Goal: Obtain resource: Download file/media

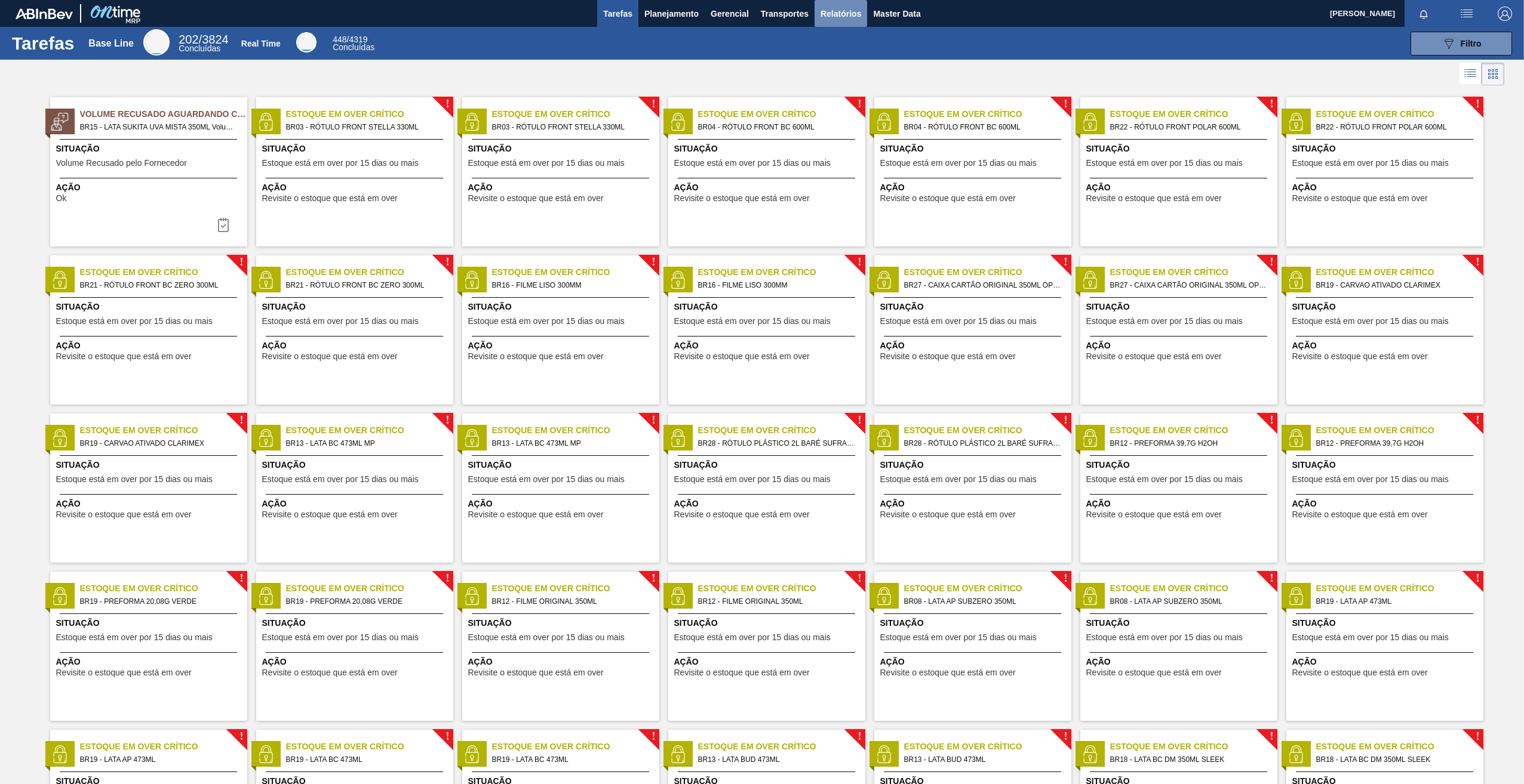
click at [828, 17] on span "Relatórios" at bounding box center [841, 13] width 40 height 14
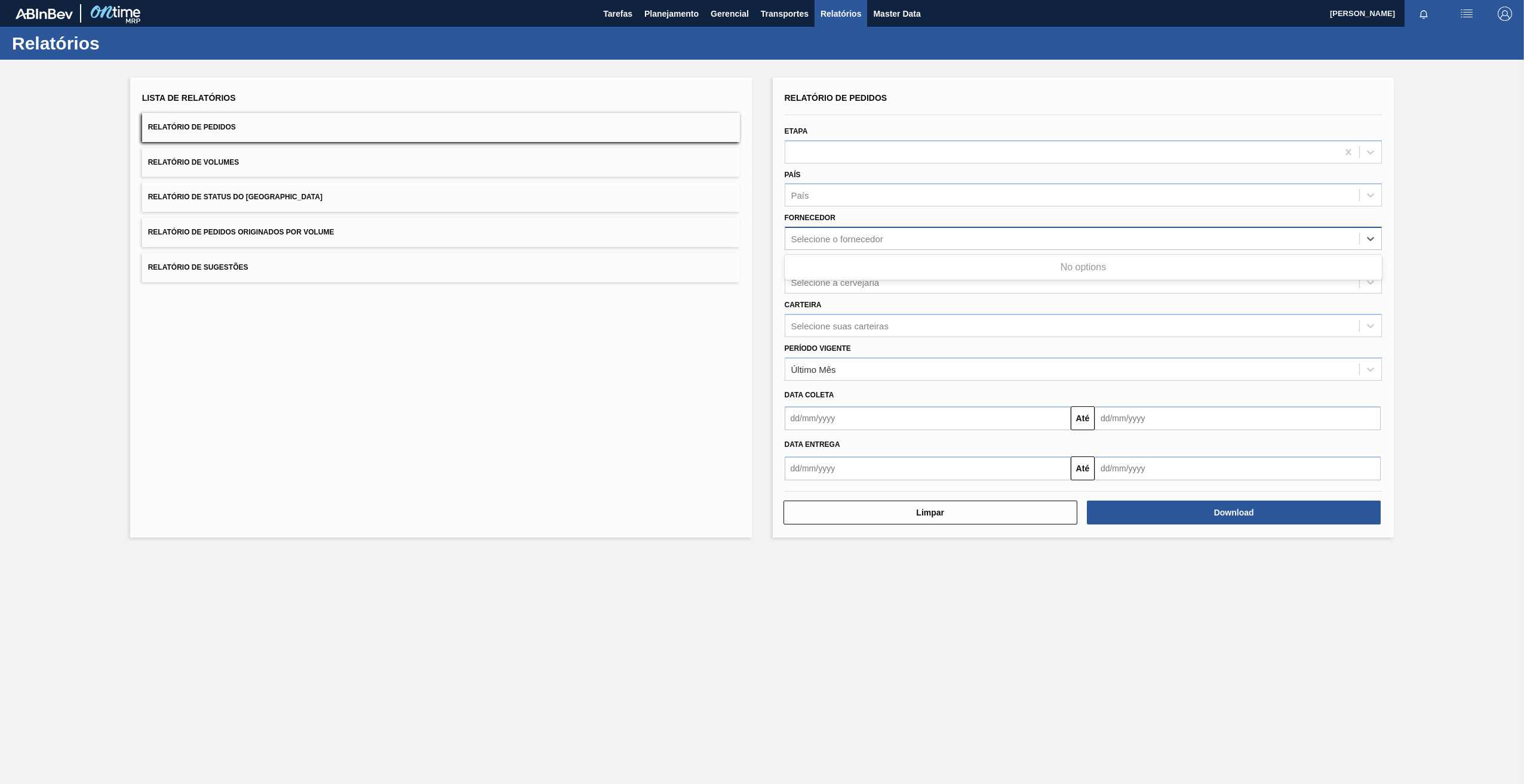
click at [864, 243] on div "Selecione o fornecedor" at bounding box center [837, 239] width 92 height 10
paste input "289877"
type input "289877"
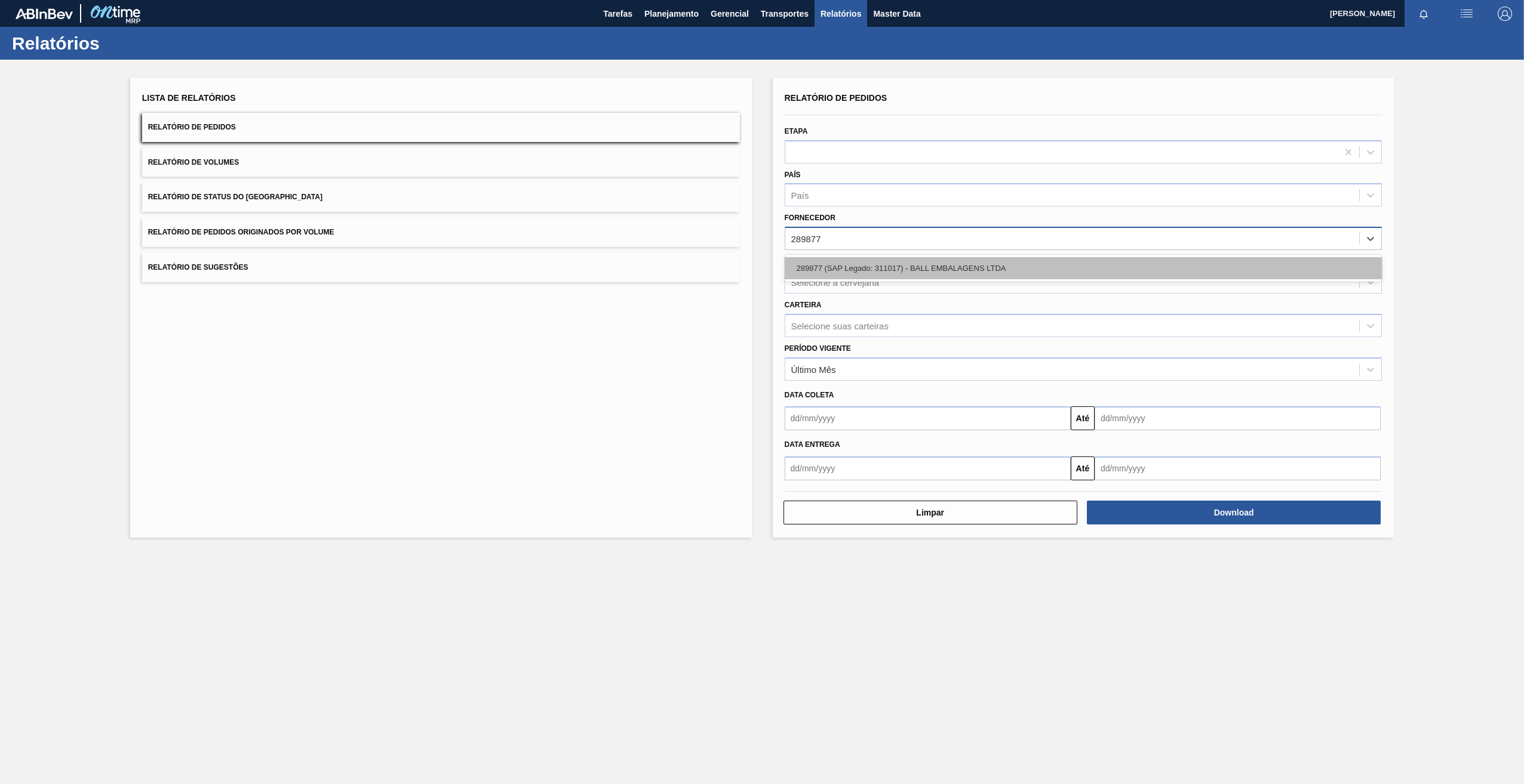
click at [860, 274] on div "289877 (SAP Legado: 311017) - BALL EMBALAGENS LTDA" at bounding box center [1083, 269] width 598 height 22
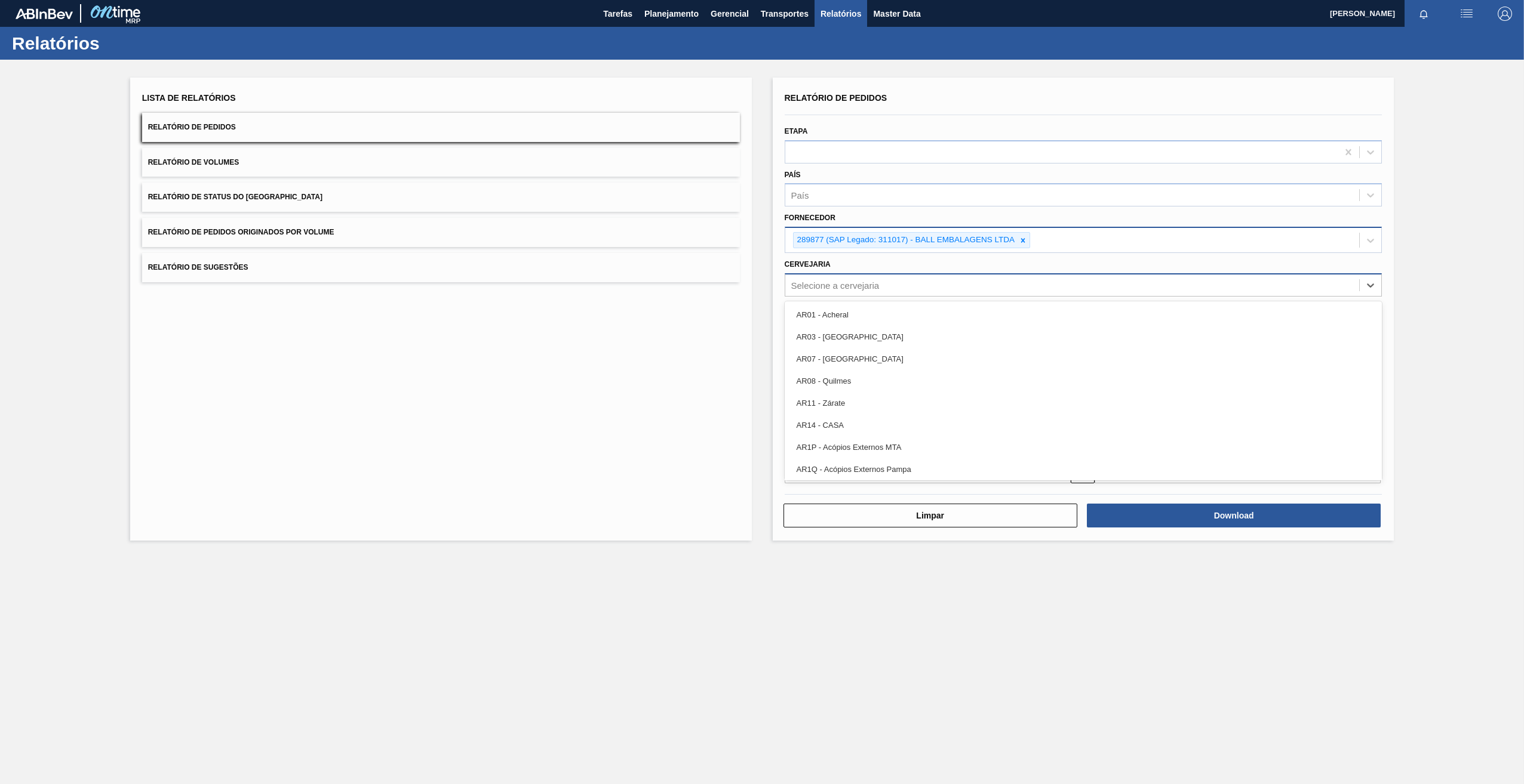
click at [845, 288] on div "Selecione a cervejaria" at bounding box center [835, 285] width 88 height 10
type input "BR19"
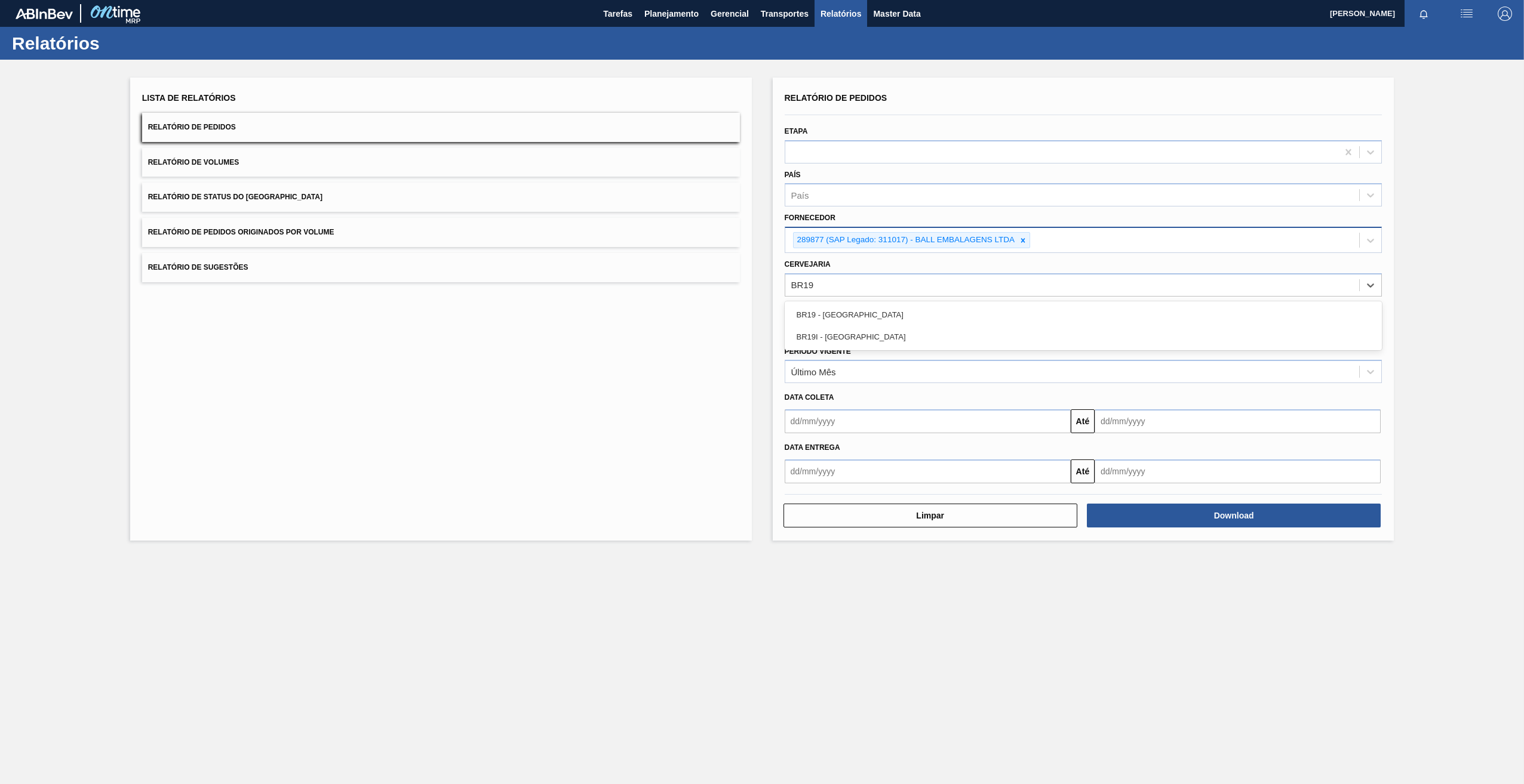
drag, startPoint x: 829, startPoint y: 320, endPoint x: 843, endPoint y: 323, distance: 14.3
click at [831, 320] on div "BR19 - [GEOGRAPHIC_DATA]" at bounding box center [1083, 315] width 598 height 22
click at [1129, 512] on button "Download" at bounding box center [1234, 518] width 294 height 23
